Goal: Task Accomplishment & Management: Manage account settings

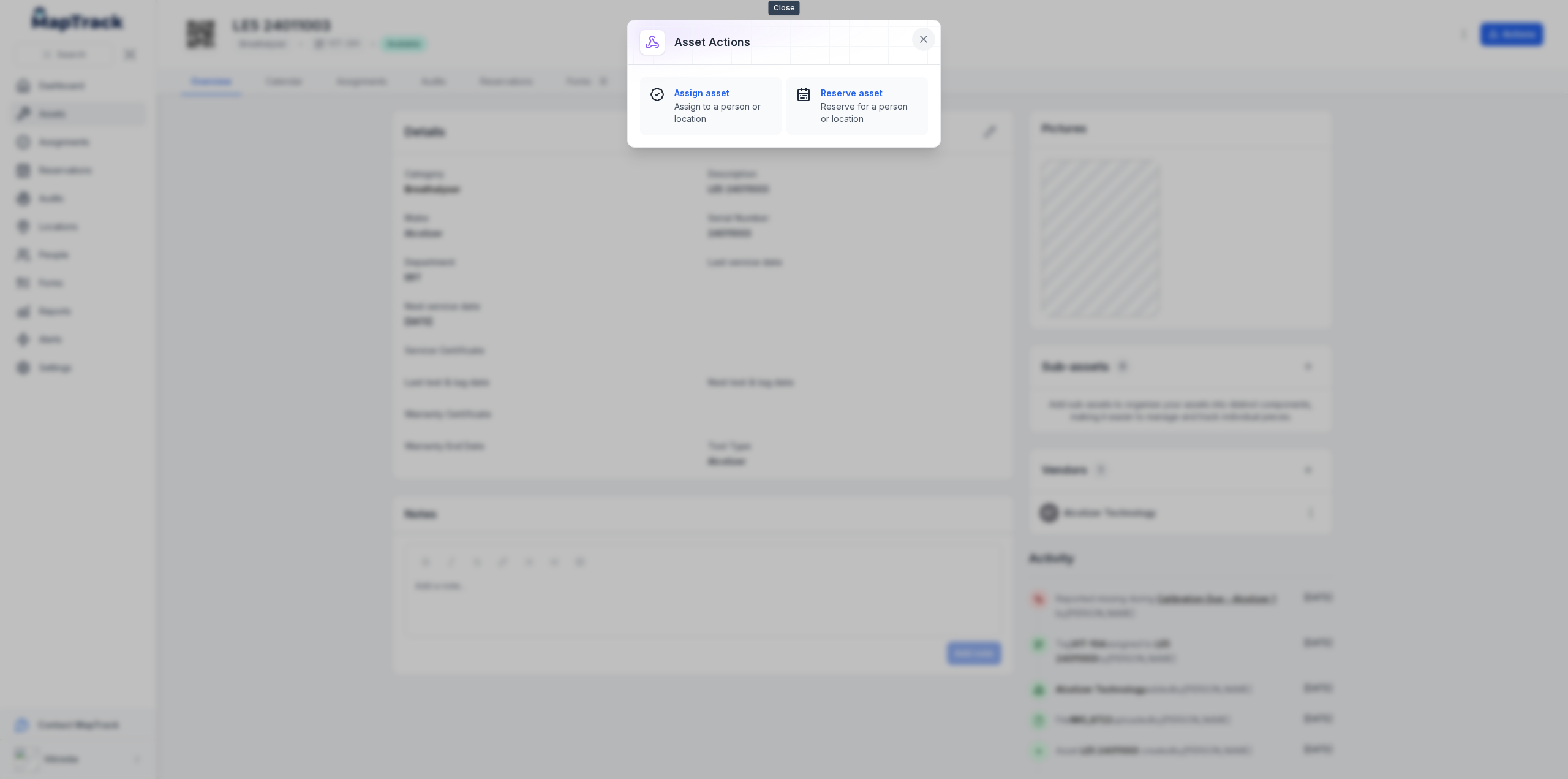
click at [921, 35] on icon at bounding box center [923, 39] width 12 height 12
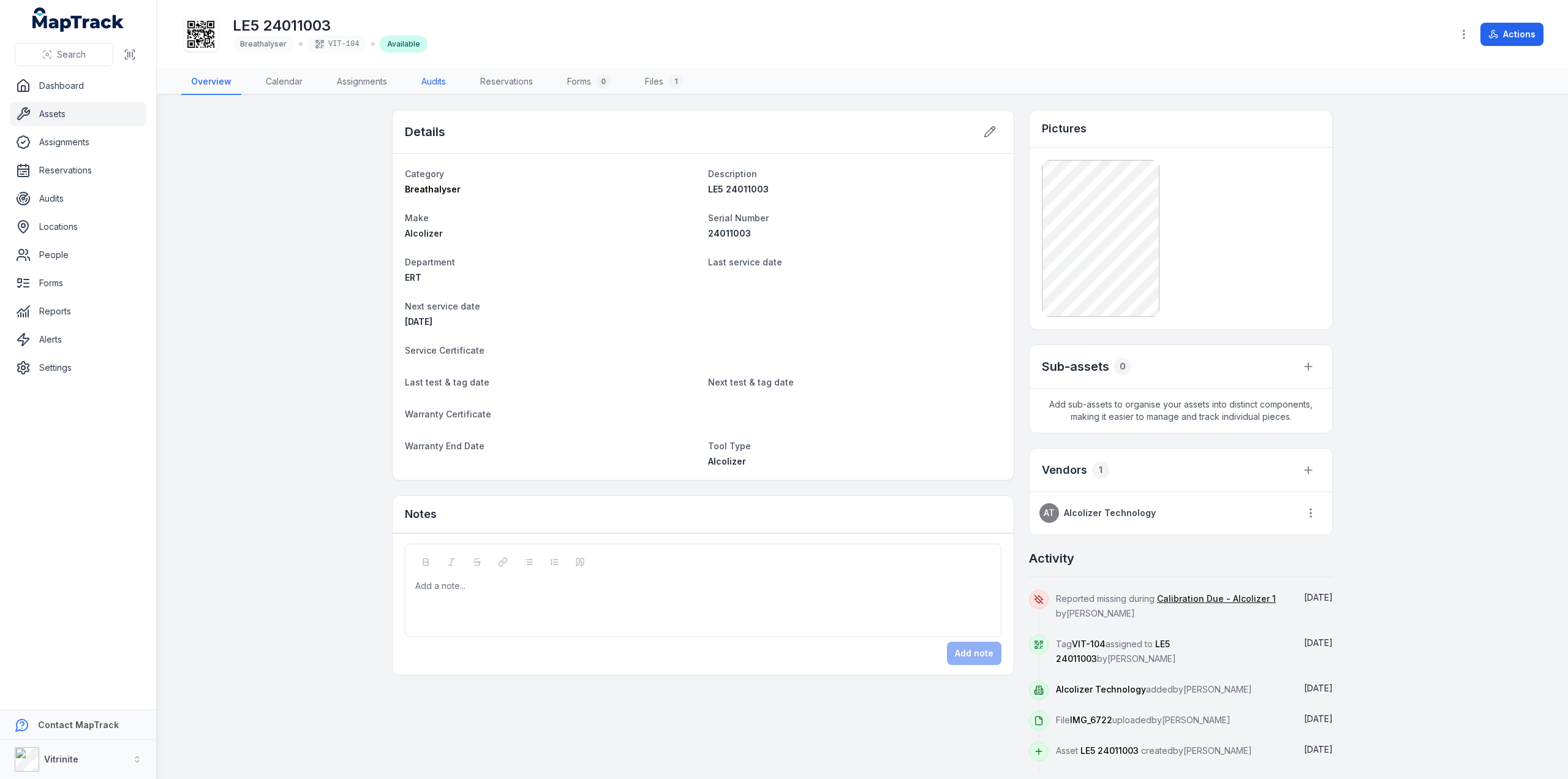
click at [418, 81] on link "Audits" at bounding box center [433, 82] width 44 height 26
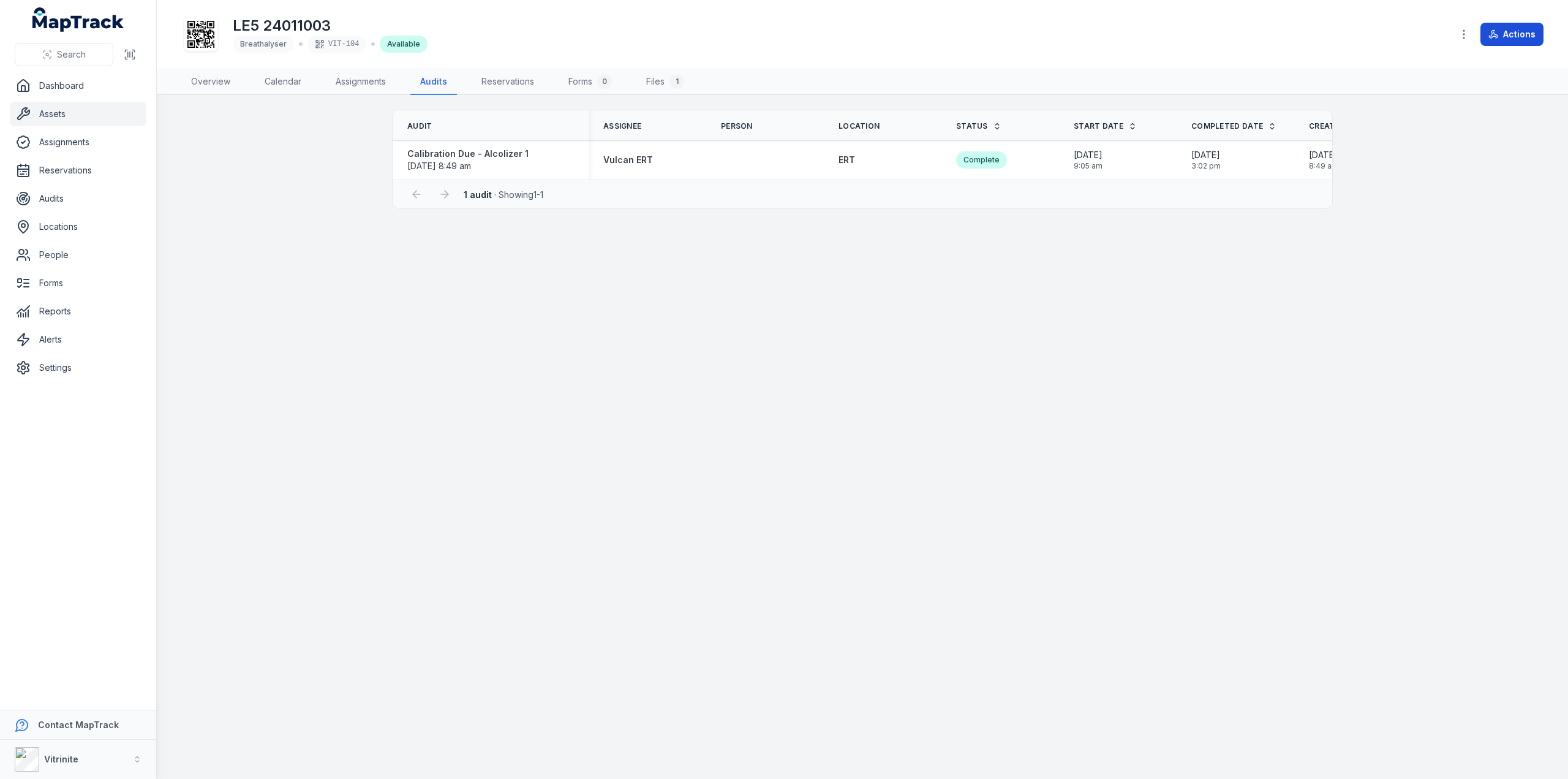
click at [1506, 34] on button "Actions" at bounding box center [1512, 34] width 63 height 23
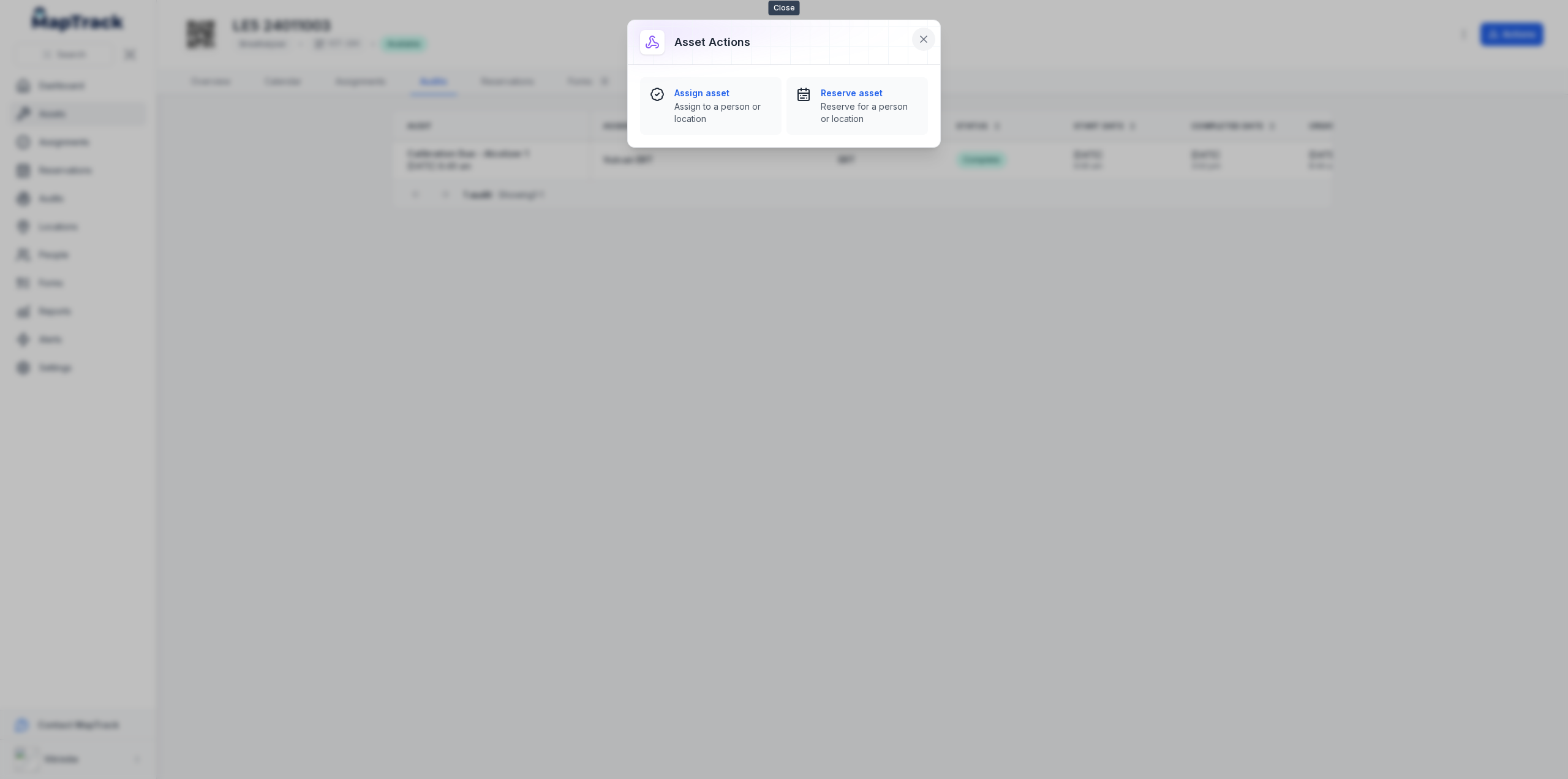
click at [914, 43] on button at bounding box center [923, 39] width 23 height 23
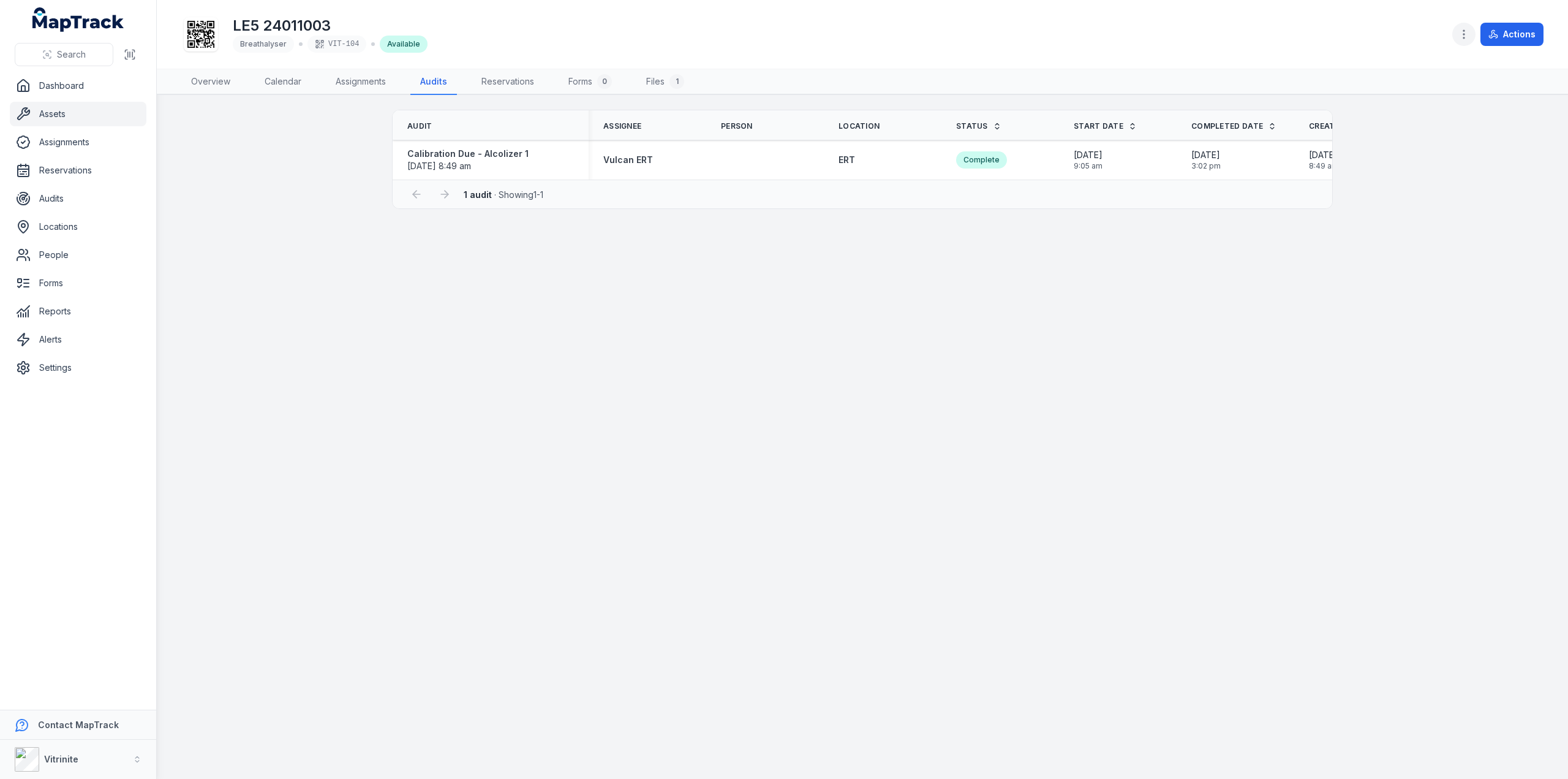
click at [1465, 33] on icon "button" at bounding box center [1463, 34] width 12 height 12
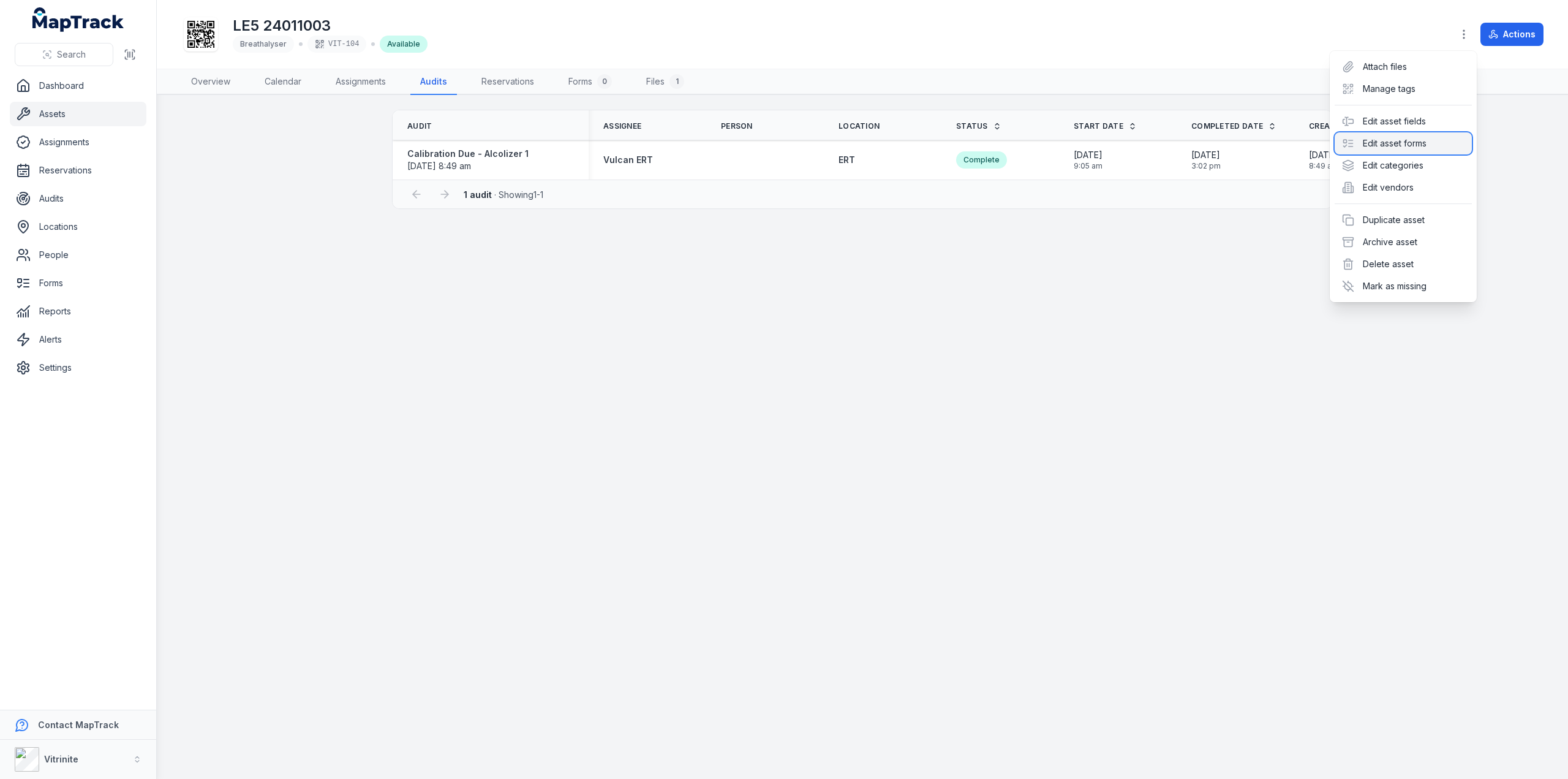
click at [1410, 145] on div "Edit asset forms" at bounding box center [1403, 143] width 137 height 22
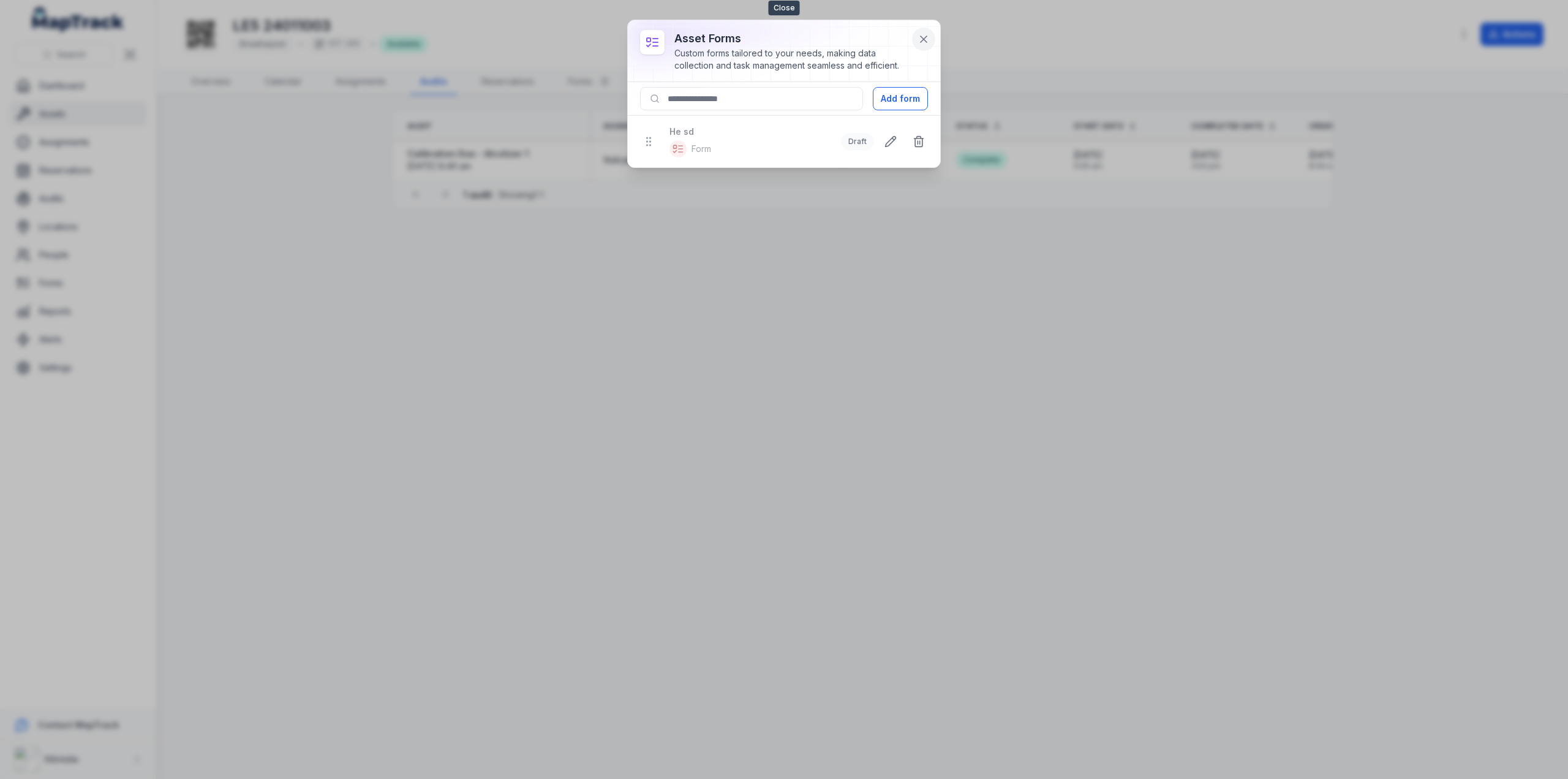
click at [920, 41] on icon at bounding box center [923, 39] width 12 height 12
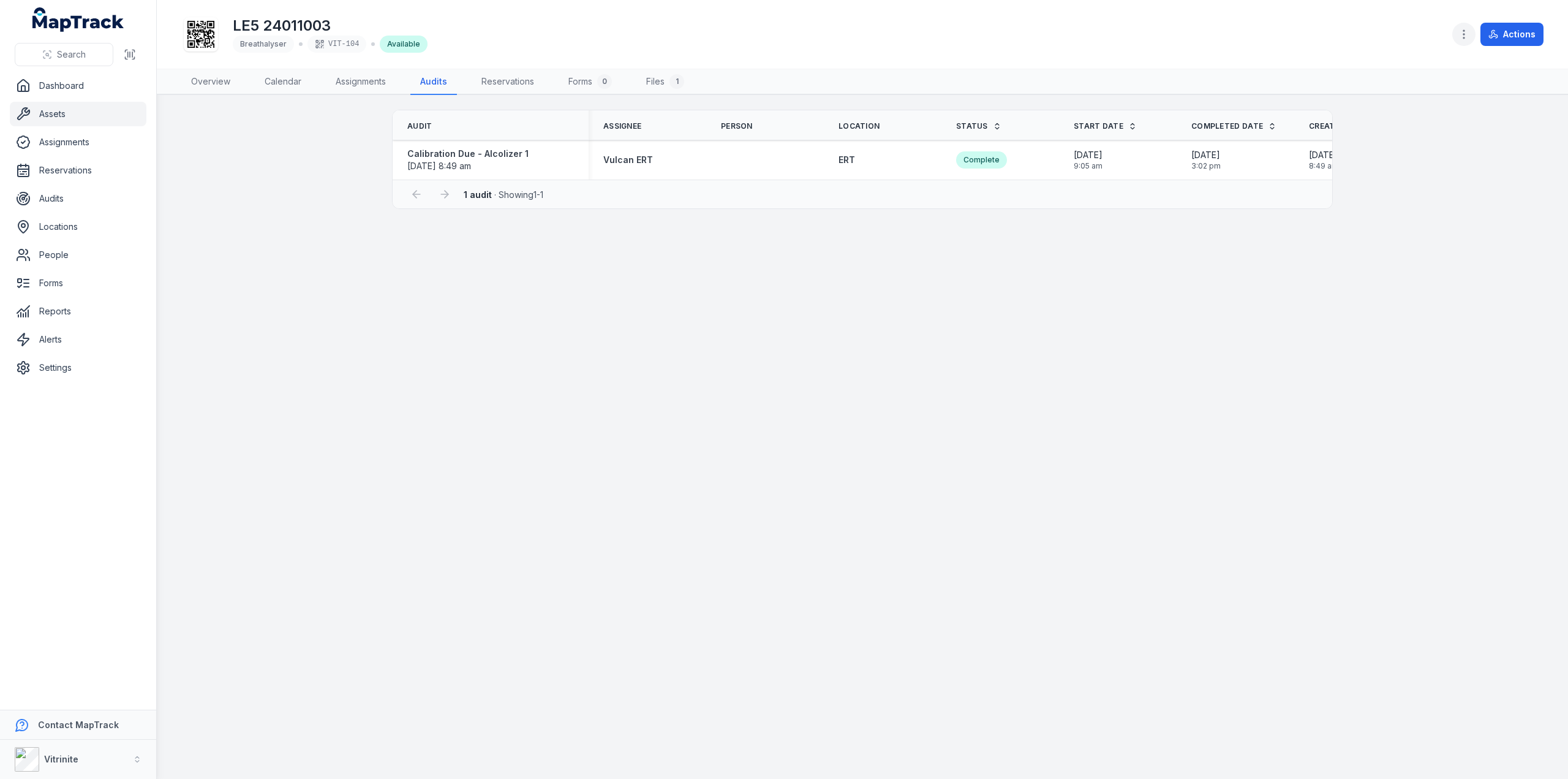
click at [1463, 38] on icon "button" at bounding box center [1463, 34] width 12 height 12
